Goal: Find specific page/section

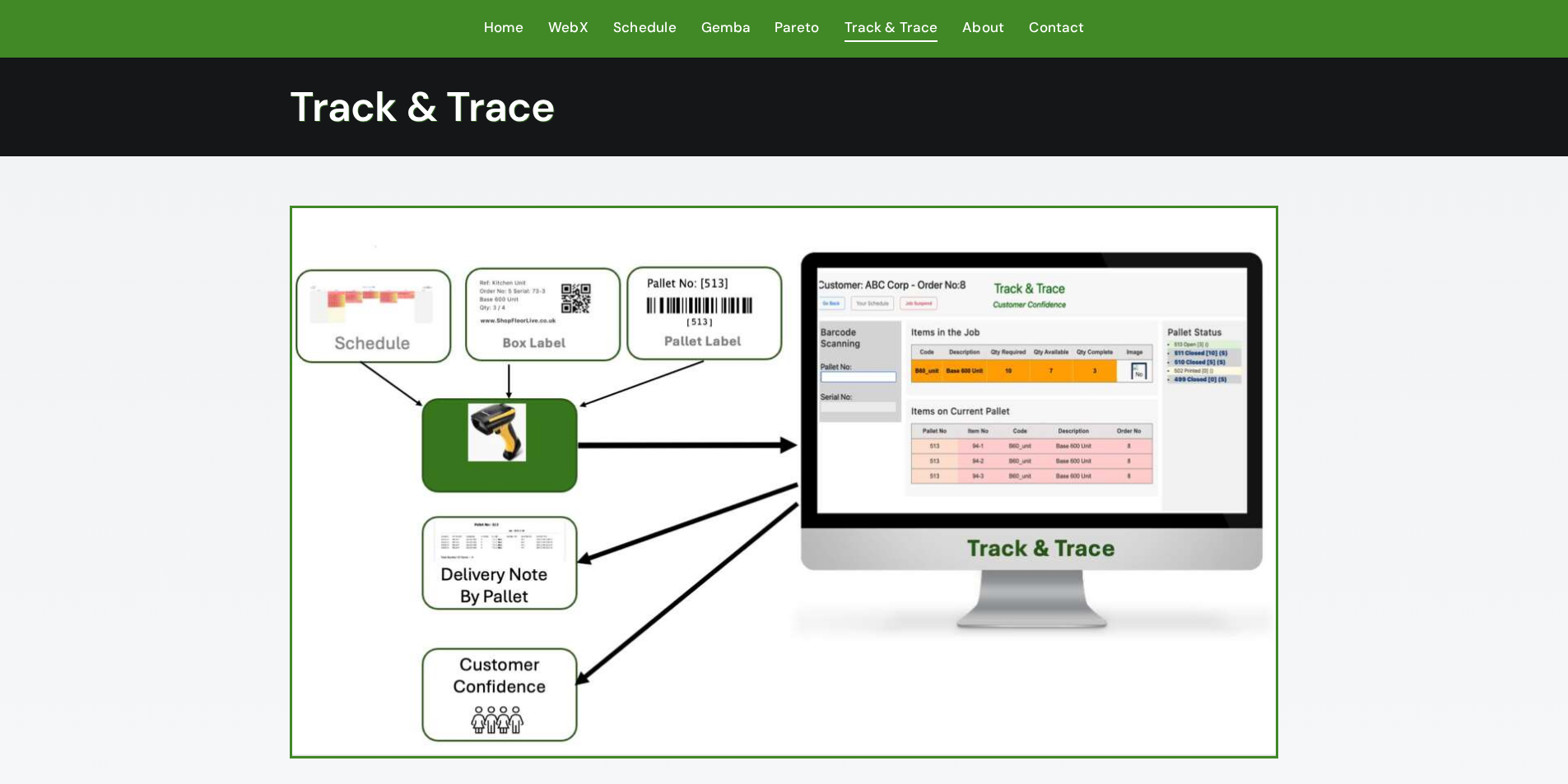
drag, startPoint x: 280, startPoint y: 669, endPoint x: 634, endPoint y: 629, distance: 356.3
click at [284, 669] on div at bounding box center [784, 482] width 1027 height 553
click at [284, 670] on div at bounding box center [784, 482] width 1027 height 553
click at [1118, 607] on img at bounding box center [784, 482] width 983 height 548
click at [1016, 639] on img at bounding box center [784, 482] width 983 height 548
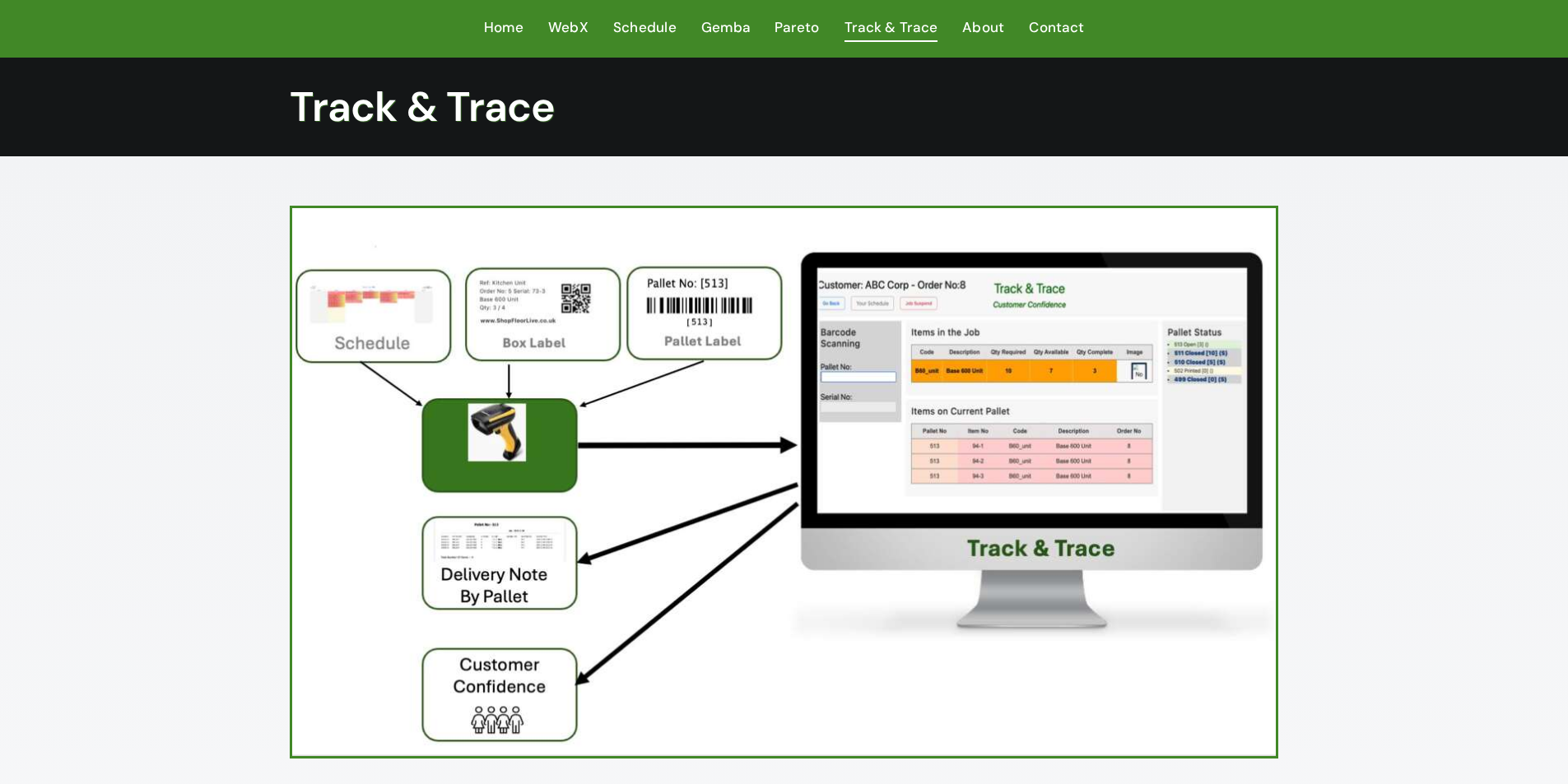
click at [1094, 557] on img at bounding box center [784, 482] width 983 height 548
click at [1095, 557] on img at bounding box center [784, 482] width 983 height 548
click at [1113, 553] on img at bounding box center [784, 482] width 983 height 548
click at [1114, 553] on img at bounding box center [784, 482] width 983 height 548
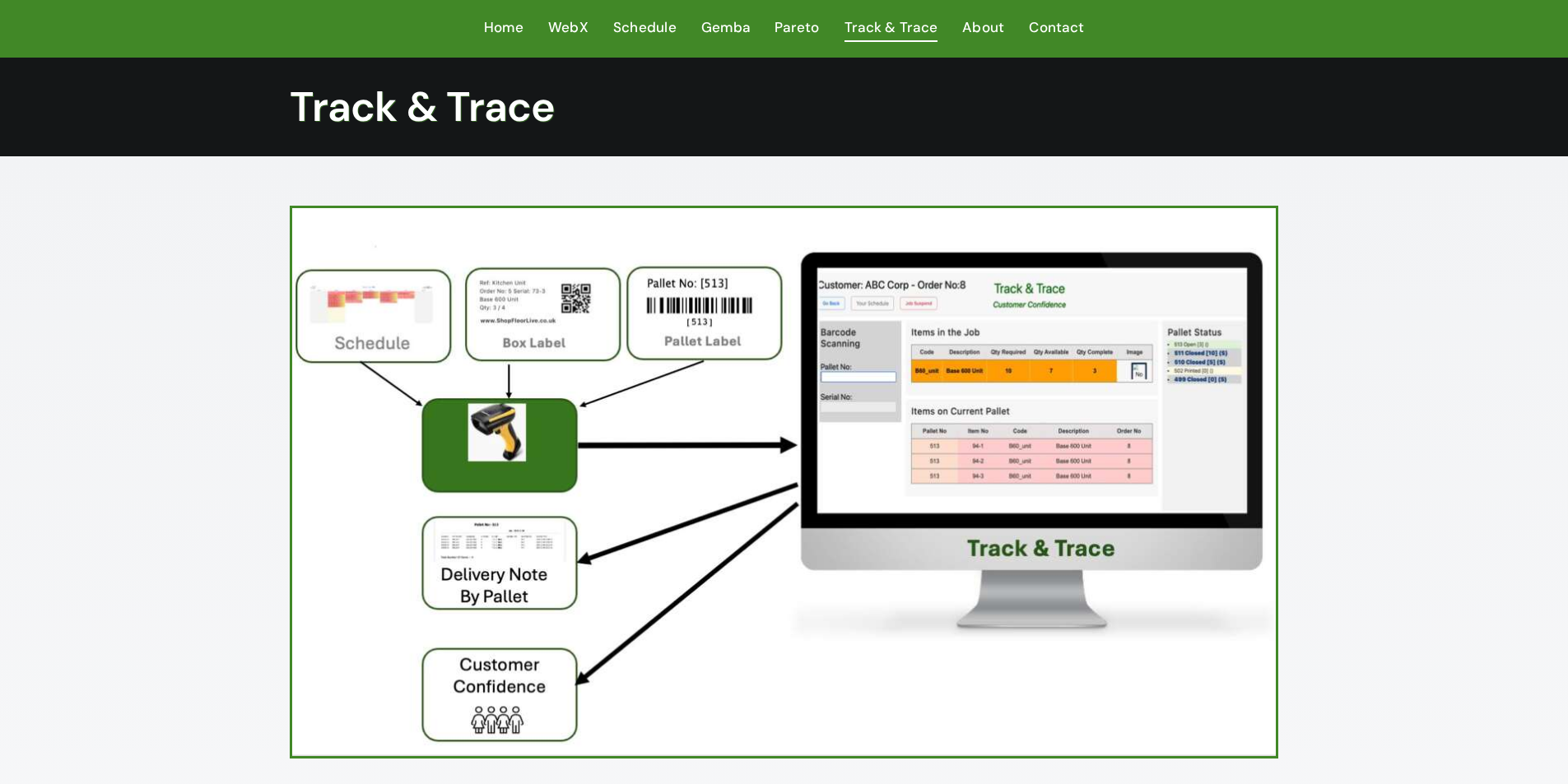
click at [1114, 553] on img at bounding box center [784, 482] width 983 height 548
